Goal: Information Seeking & Learning: Learn about a topic

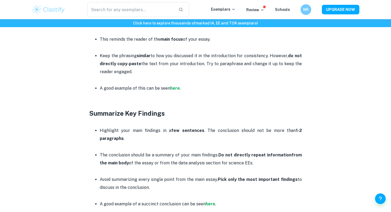
scroll to position [287, 0]
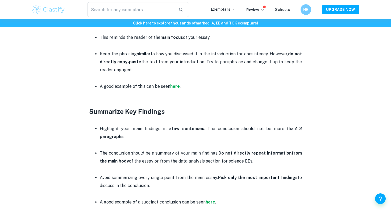
click at [174, 87] on strong "here" at bounding box center [175, 86] width 10 height 5
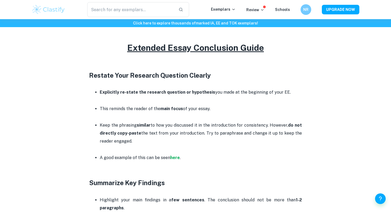
scroll to position [218, 0]
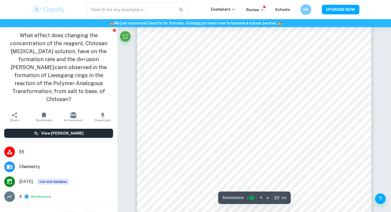
scroll to position [7557, 0]
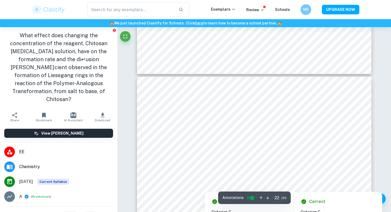
type input "21"
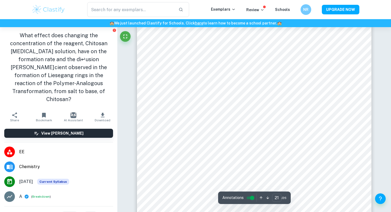
scroll to position [6933, 0]
